Goal: Find specific page/section: Find specific page/section

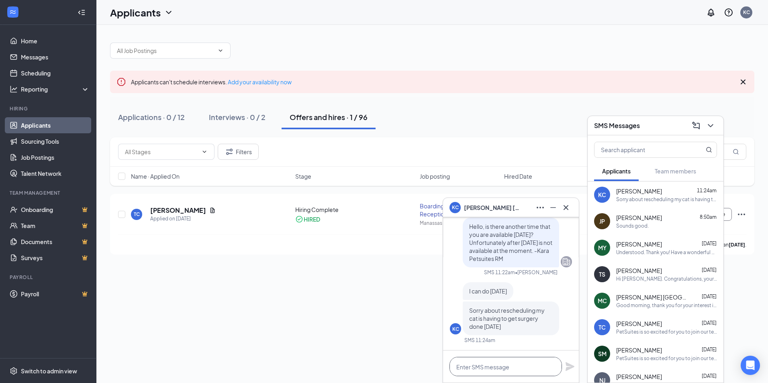
click at [512, 360] on textarea at bounding box center [506, 366] width 113 height 19
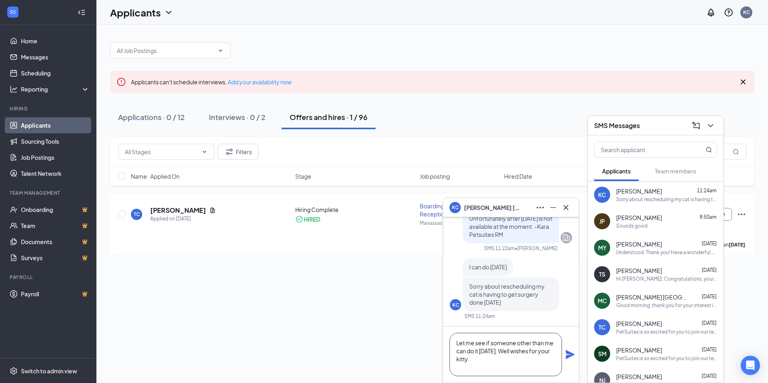
type textarea "Let me see if someone other than me can do it [DATE]. Well wishes for your kitt…"
click at [568, 357] on icon "Plane" at bounding box center [570, 354] width 9 height 9
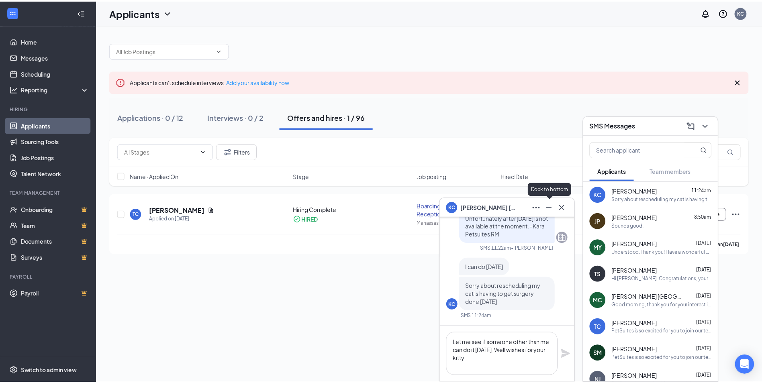
scroll to position [0, 0]
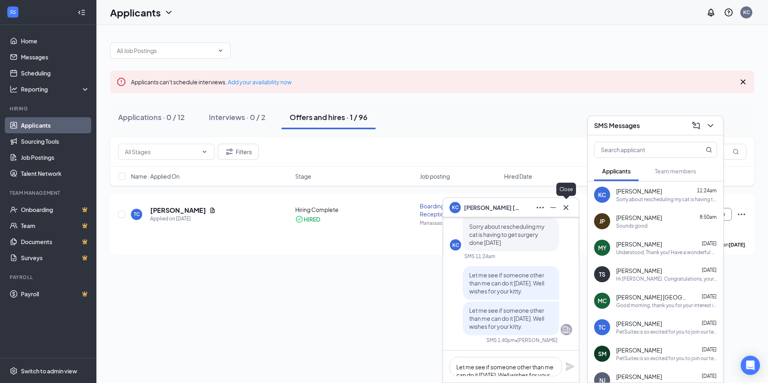
click at [565, 207] on icon "Cross" at bounding box center [566, 208] width 10 height 10
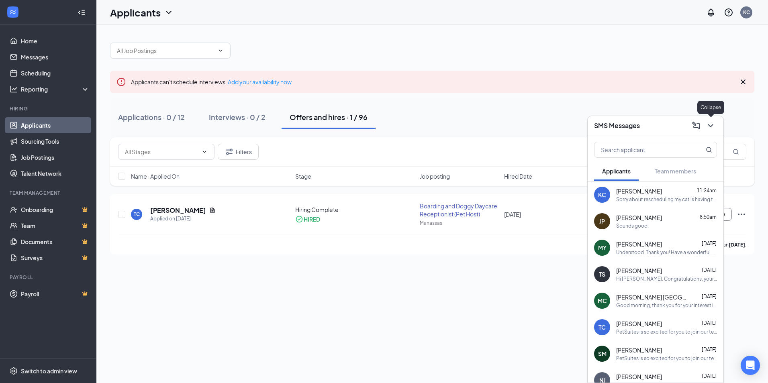
click at [712, 126] on icon "ChevronDown" at bounding box center [711, 126] width 10 height 10
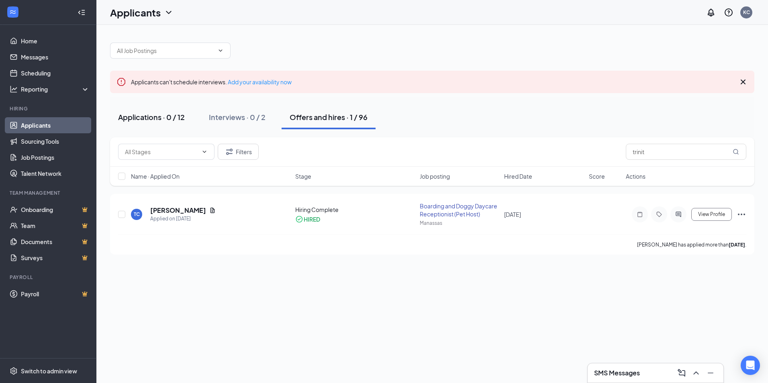
click at [145, 114] on div "Applications · 0 / 12" at bounding box center [151, 117] width 67 height 10
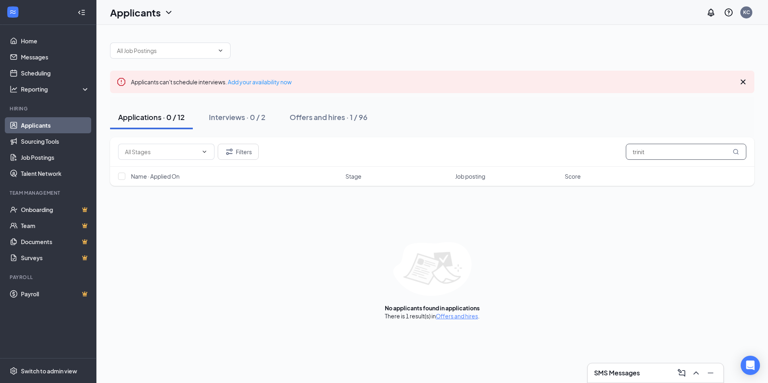
click at [640, 147] on input "trinit" at bounding box center [686, 152] width 121 height 16
